Goal: Find specific page/section

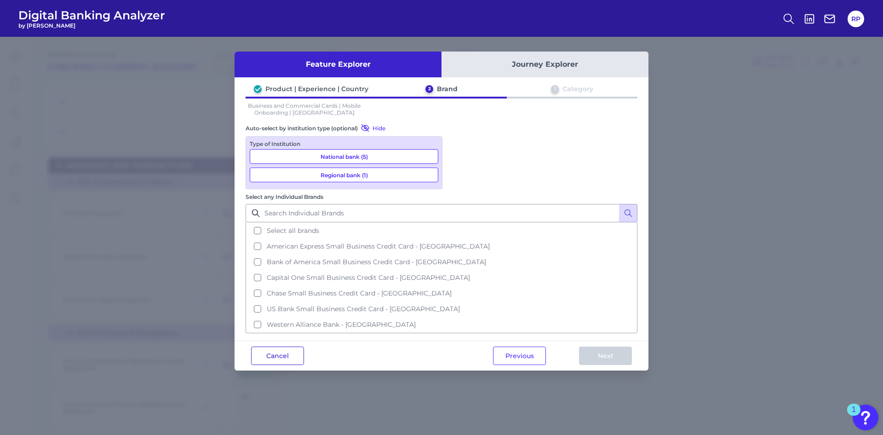
click at [281, 346] on button "Cancel" at bounding box center [277, 355] width 53 height 18
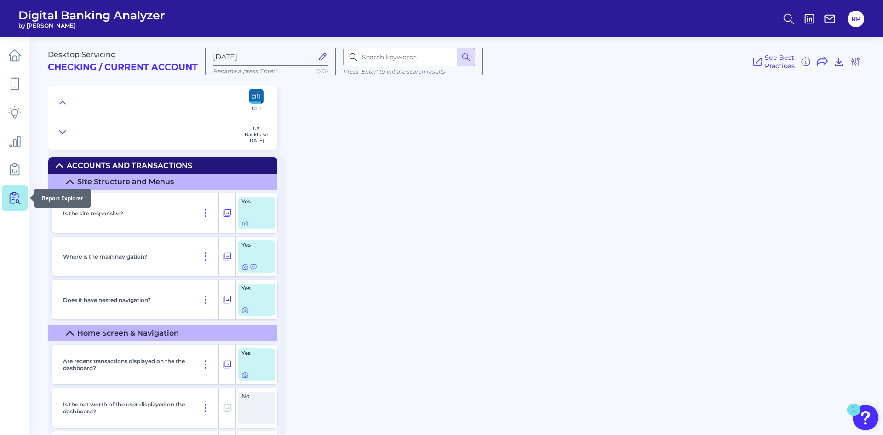
click at [19, 192] on icon at bounding box center [14, 197] width 13 height 13
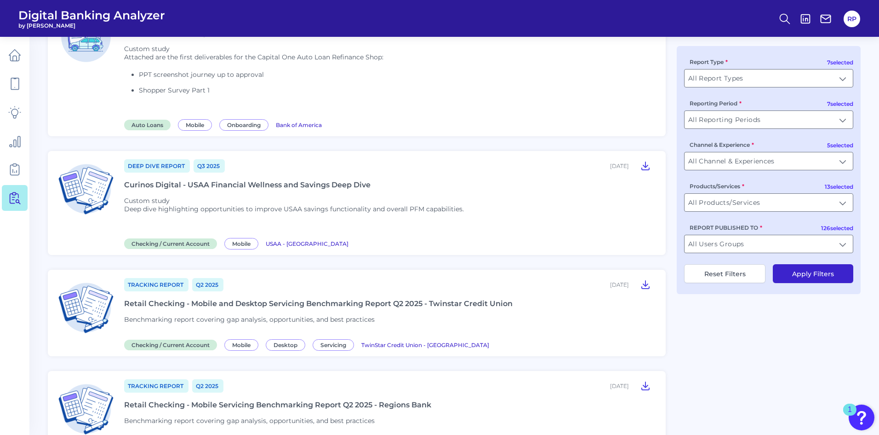
scroll to position [92, 0]
click at [844, 243] on input "All Users Groups" at bounding box center [769, 243] width 168 height 17
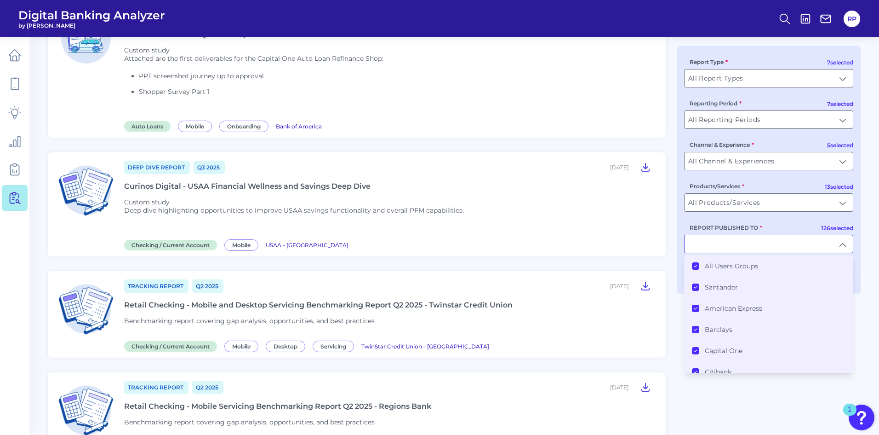
click at [730, 262] on label "All Users Groups" at bounding box center [731, 266] width 53 height 8
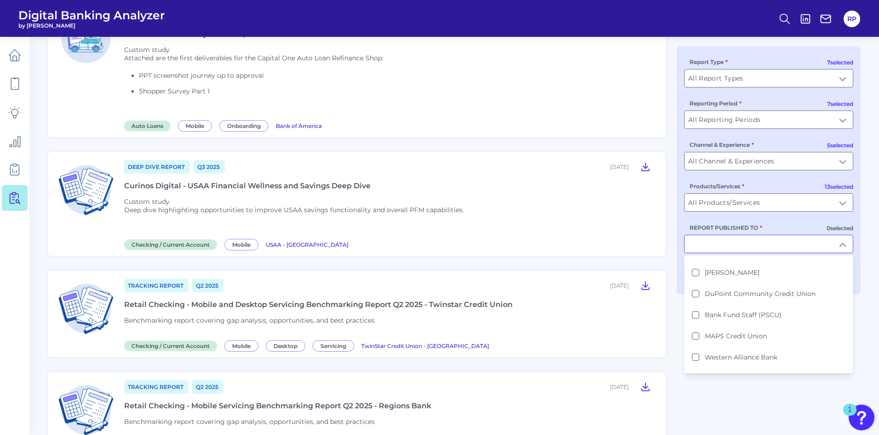
scroll to position [2391, 0]
click at [763, 332] on label "Western Alliance Bank" at bounding box center [741, 336] width 73 height 8
type input "Western Alliance Bank"
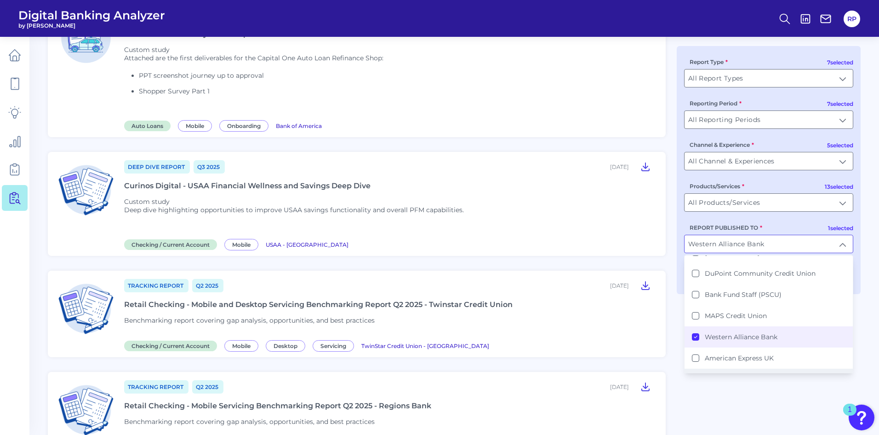
scroll to position [93, 0]
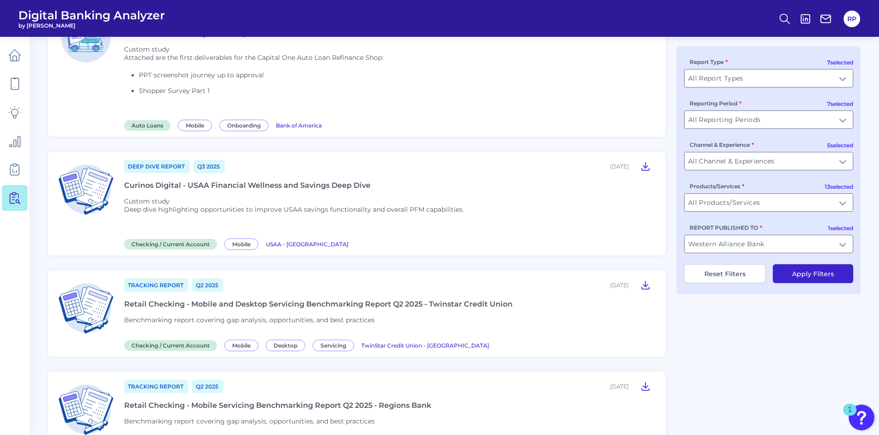
click at [798, 272] on button "Apply Filters" at bounding box center [813, 273] width 80 height 19
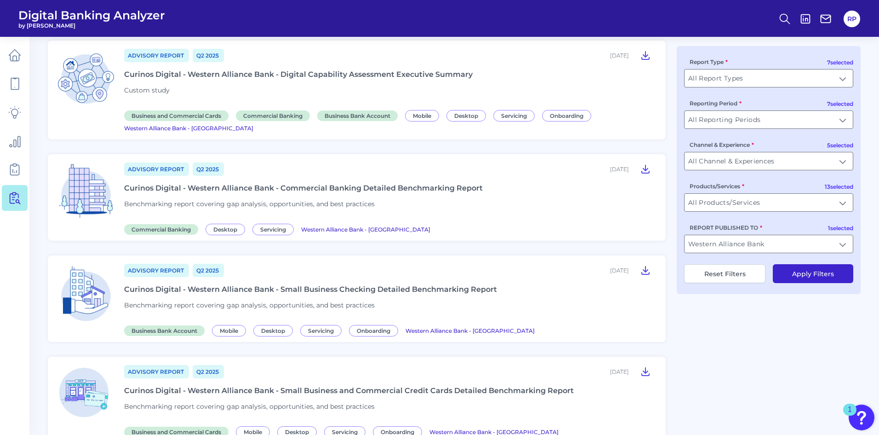
scroll to position [276, 0]
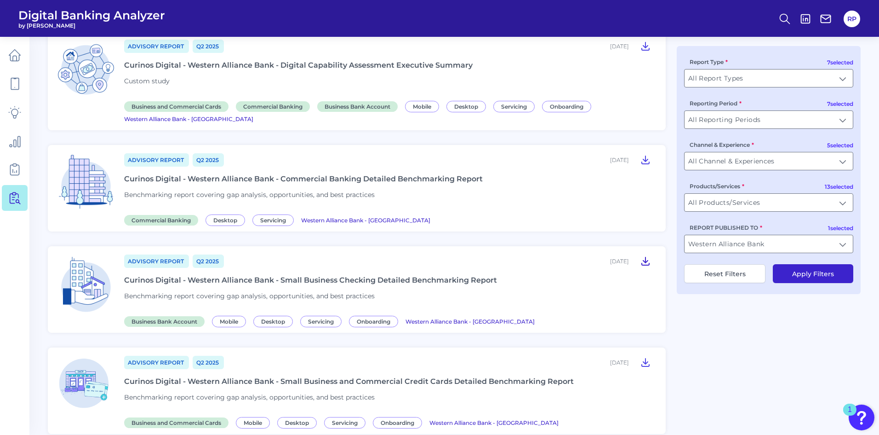
click at [642, 259] on icon at bounding box center [645, 260] width 11 height 11
click at [645, 262] on icon at bounding box center [645, 261] width 7 height 8
drag, startPoint x: 807, startPoint y: 361, endPoint x: 764, endPoint y: 385, distance: 49.6
click at [806, 362] on div "Tracking Report H1 [DATE], 2025 Curinos Digital - Global Commercial Digital Tra…" at bounding box center [454, 169] width 813 height 705
